Goal: Transaction & Acquisition: Purchase product/service

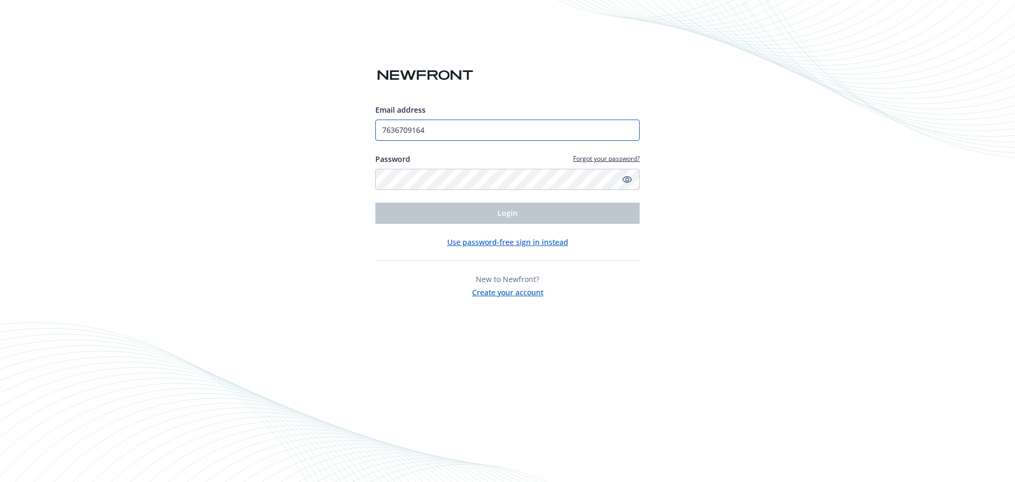
drag, startPoint x: 447, startPoint y: 128, endPoint x: 341, endPoint y: 122, distance: 107.0
click at [341, 122] on div "Email address 7636709164 Password Forgot your password? Login Use password-free…" at bounding box center [507, 241] width 1015 height 482
type input "[PERSON_NAME][EMAIL_ADDRESS][DOMAIN_NAME]"
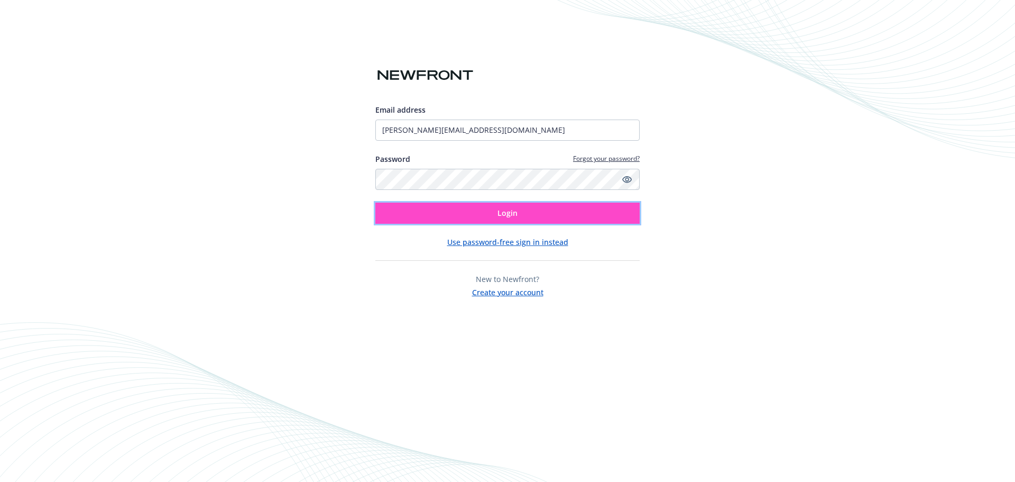
click at [468, 221] on button "Login" at bounding box center [507, 213] width 264 height 21
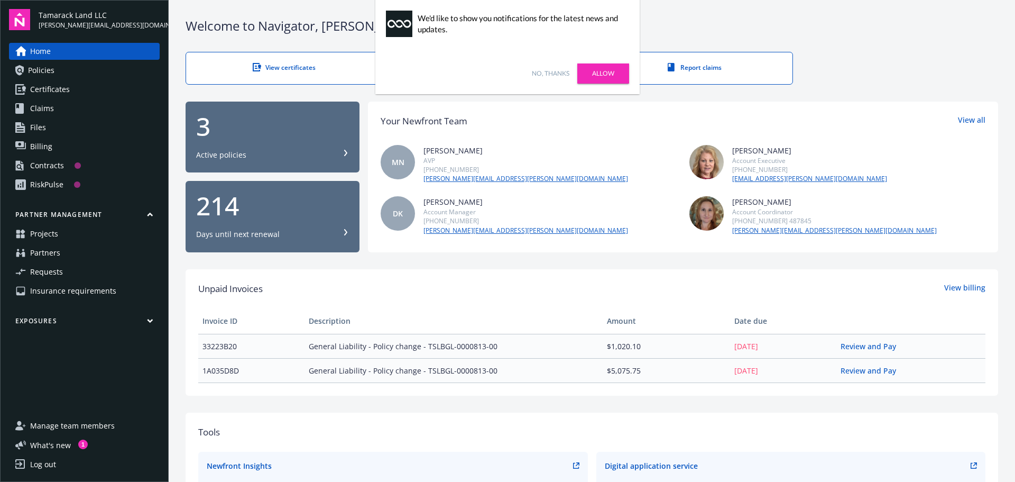
click at [597, 77] on link "Allow" at bounding box center [603, 73] width 52 height 20
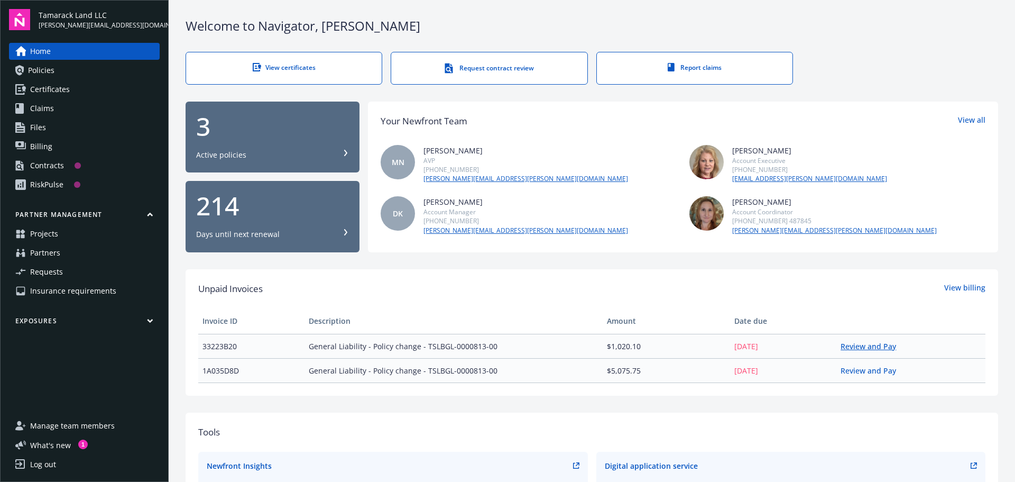
click at [853, 346] on link "Review and Pay" at bounding box center [873, 346] width 64 height 10
click at [55, 91] on span "Certificates" at bounding box center [50, 89] width 40 height 17
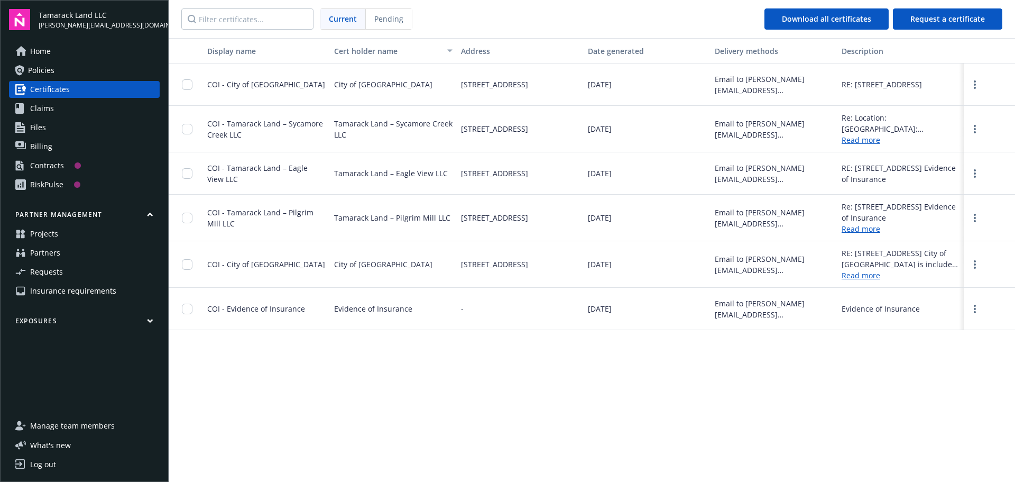
click at [288, 172] on span "COI - Tamarack Land – Eagle View LLC" at bounding box center [257, 173] width 100 height 21
click at [972, 171] on link "more" at bounding box center [975, 173] width 13 height 13
click at [979, 171] on link "more" at bounding box center [975, 173] width 13 height 13
click at [62, 292] on span "Insurance requirements" at bounding box center [73, 290] width 86 height 17
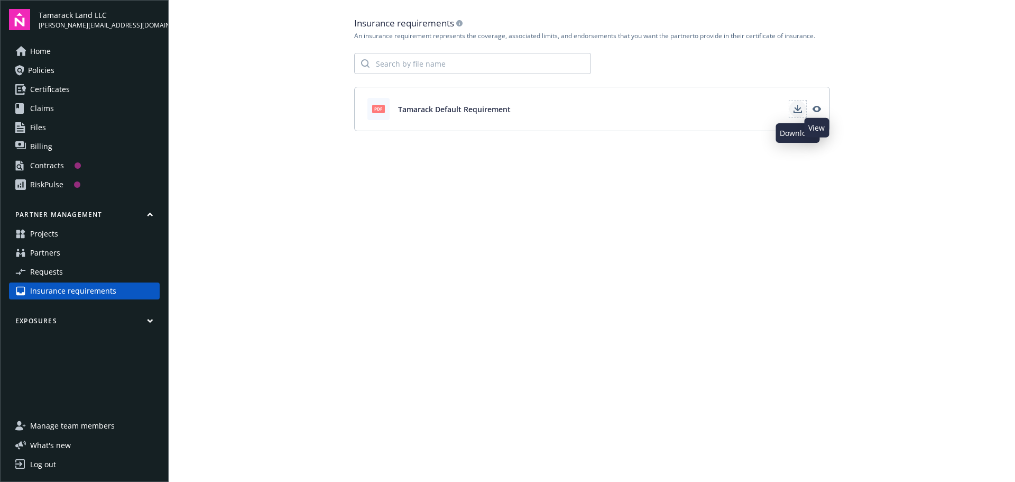
click at [799, 109] on icon "Download" at bounding box center [797, 108] width 7 height 6
click at [797, 102] on link "Download" at bounding box center [798, 108] width 17 height 17
click at [67, 51] on link "Home" at bounding box center [84, 51] width 151 height 17
